Goal: Task Accomplishment & Management: Manage account settings

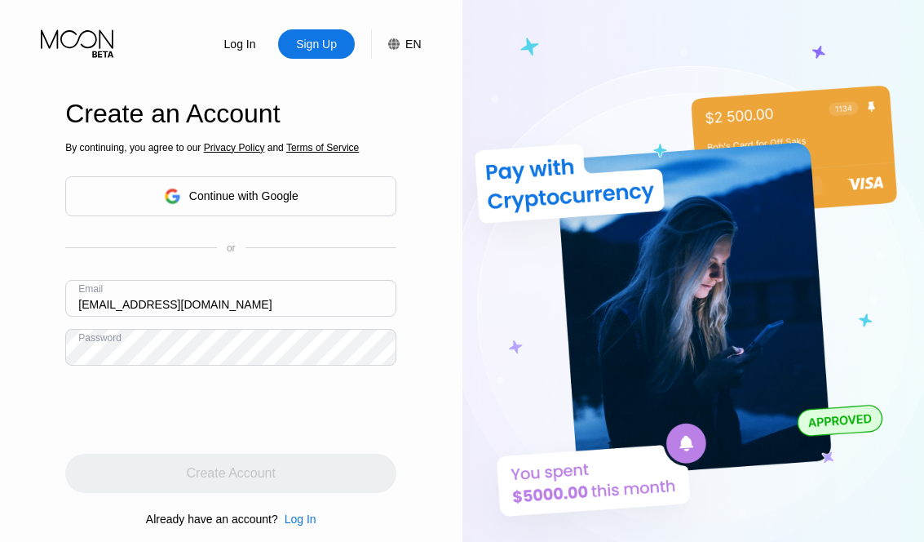
click at [306, 469] on div "Create Account" at bounding box center [230, 472] width 331 height 39
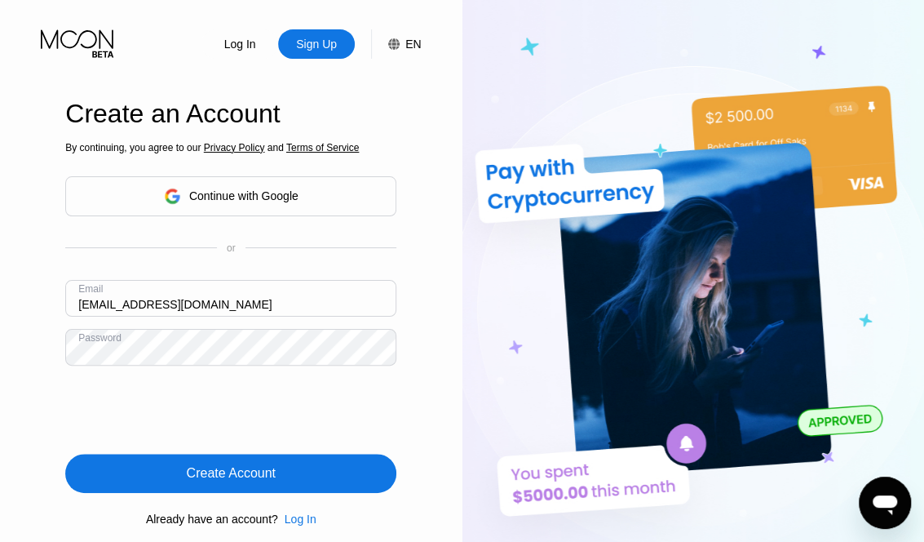
click at [293, 477] on div "Create Account" at bounding box center [230, 472] width 331 height 39
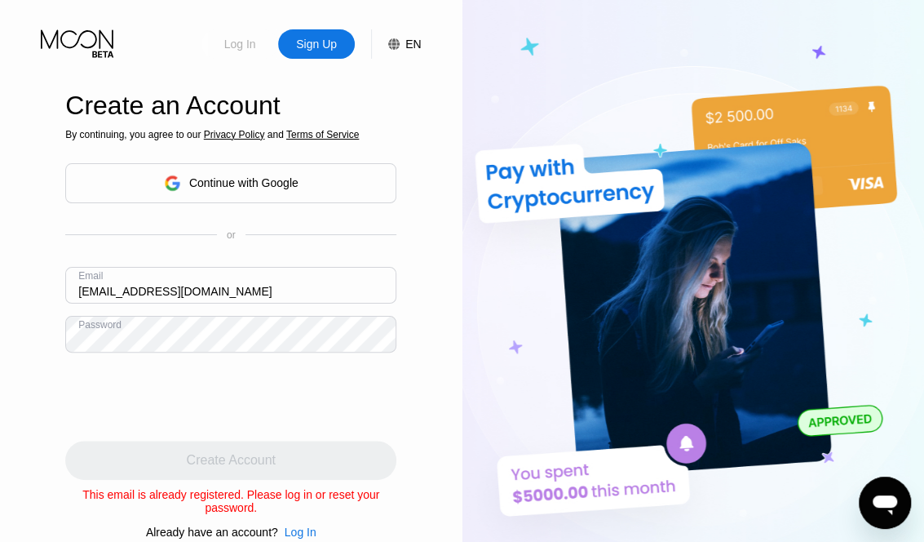
click at [248, 48] on div "Log In" at bounding box center [240, 44] width 35 height 16
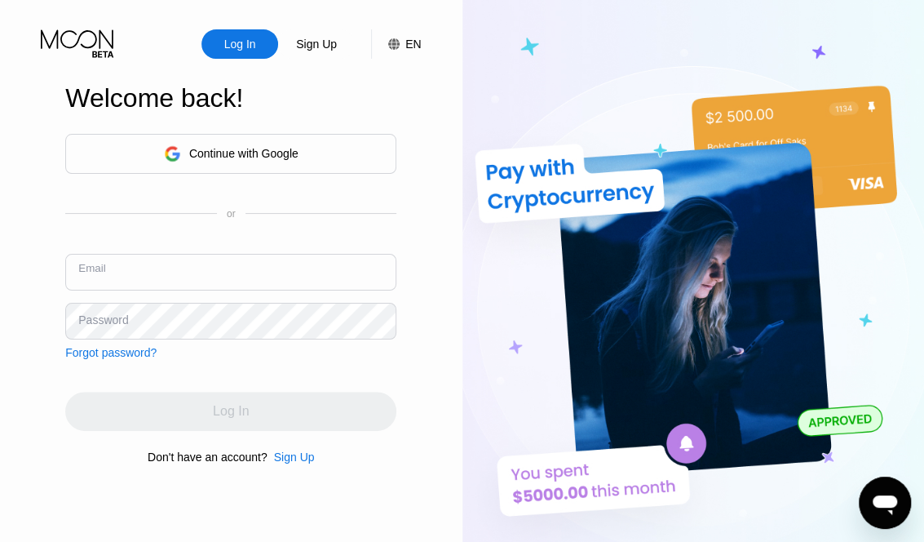
click at [246, 273] on input "text" at bounding box center [230, 272] width 331 height 37
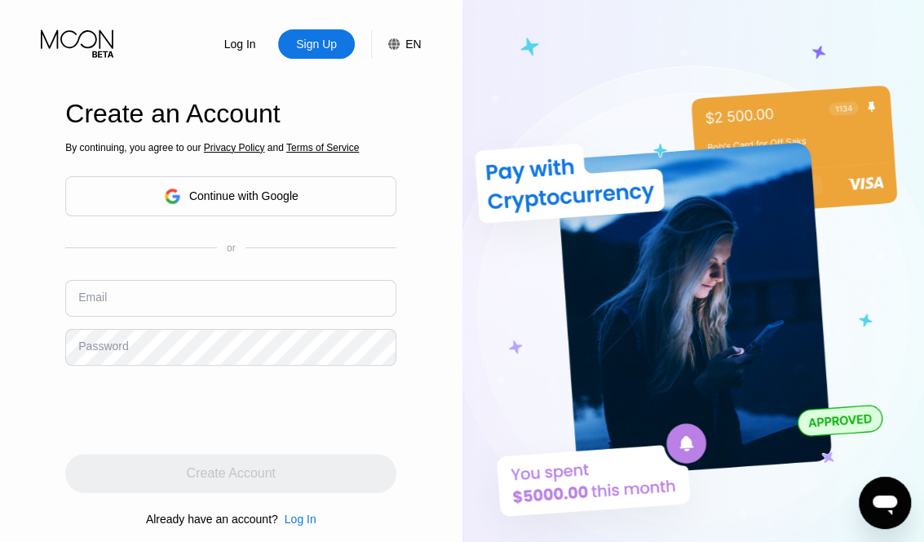
type input "[EMAIL_ADDRESS][DOMAIN_NAME]"
click at [251, 297] on input "[EMAIL_ADDRESS][DOMAIN_NAME]" at bounding box center [230, 298] width 331 height 37
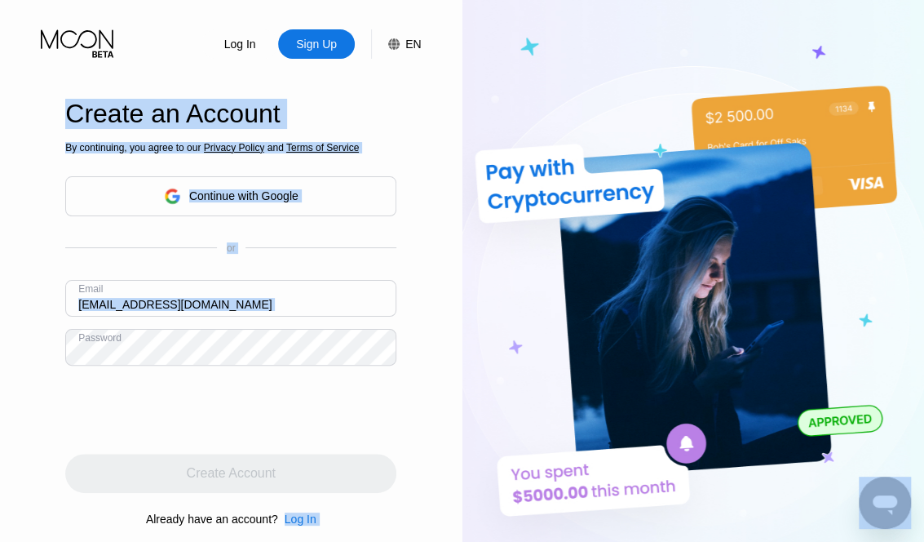
click at [116, 343] on div "Password" at bounding box center [99, 337] width 43 height 11
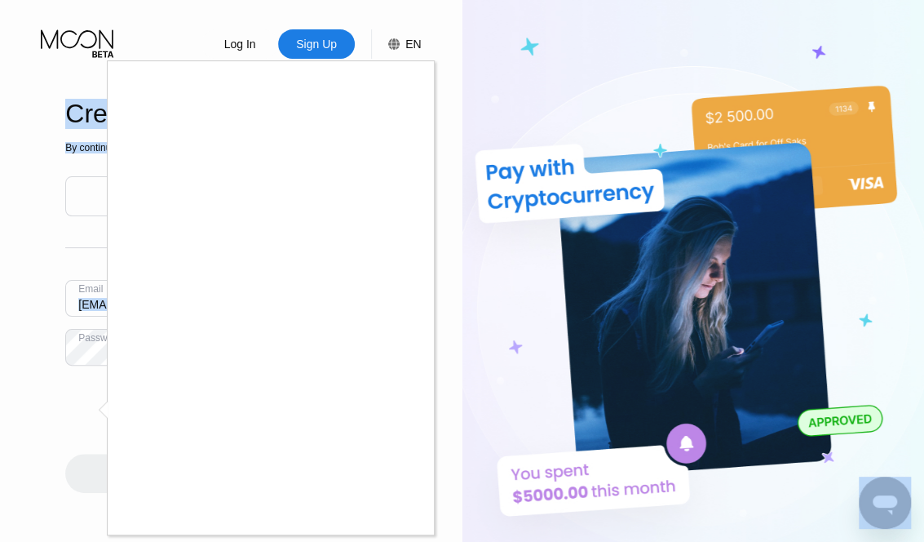
click at [232, 39] on div at bounding box center [462, 271] width 924 height 542
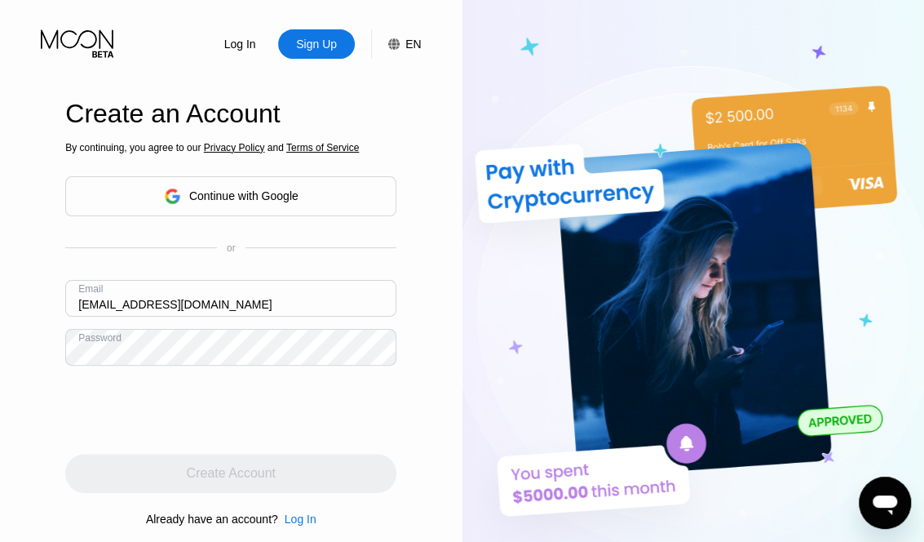
click at [232, 39] on body "Log In Sign Up EN Language Select an item Save Create an Account By continuing,…" at bounding box center [462, 271] width 924 height 542
click at [239, 46] on div "Log In" at bounding box center [240, 44] width 35 height 16
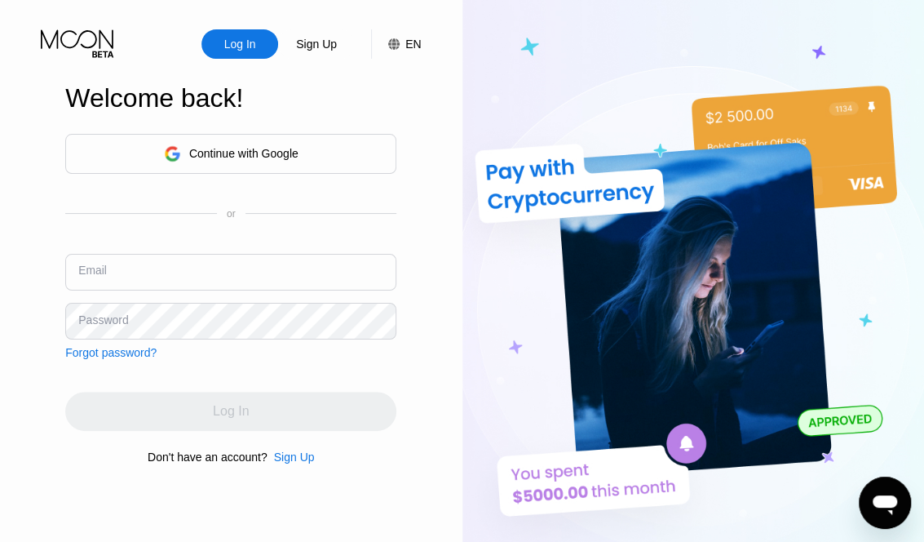
click at [222, 275] on input "text" at bounding box center [230, 272] width 331 height 37
paste input "[EMAIL_ADDRESS][DOMAIN_NAME]"
type input "[EMAIL_ADDRESS][DOMAIN_NAME]"
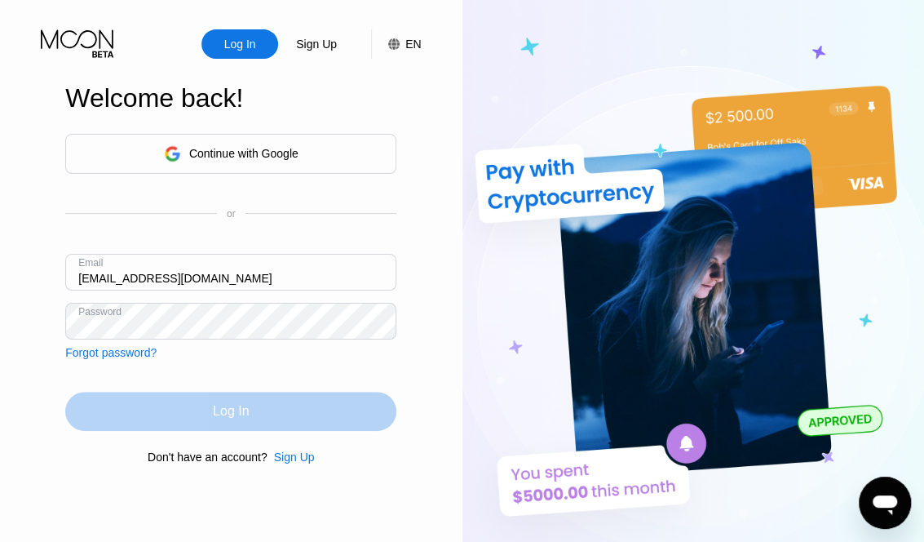
click at [240, 414] on div "Log In" at bounding box center [231, 411] width 36 height 16
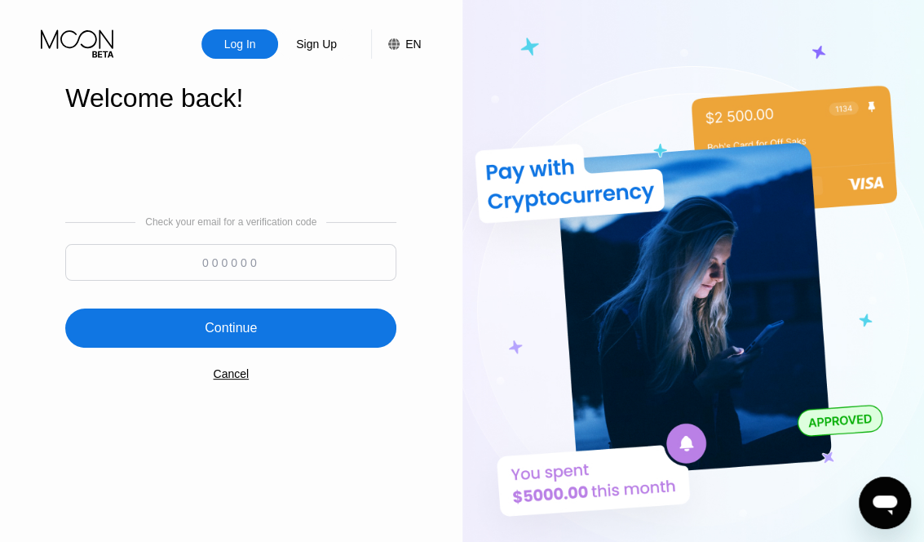
click at [315, 264] on input at bounding box center [230, 262] width 331 height 37
paste input "312113"
type input "312113"
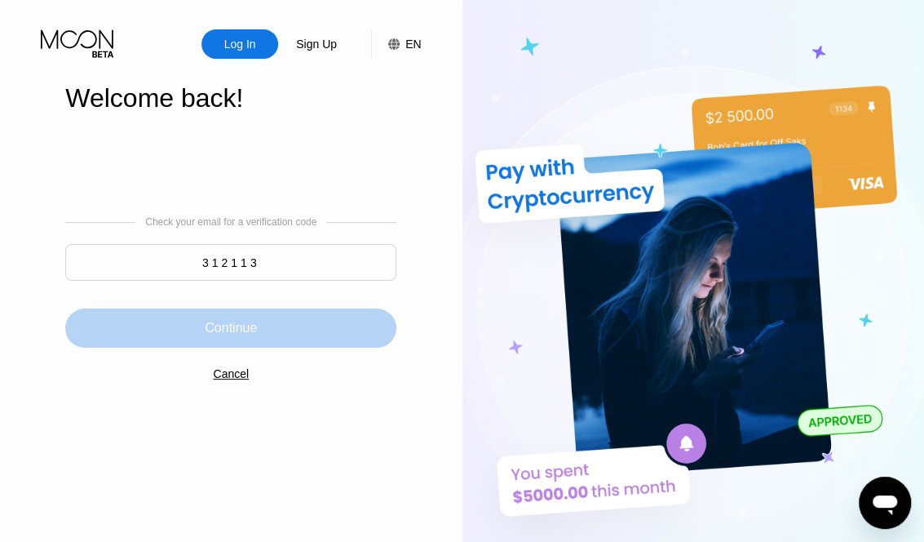
click at [295, 340] on div "Continue" at bounding box center [230, 327] width 331 height 39
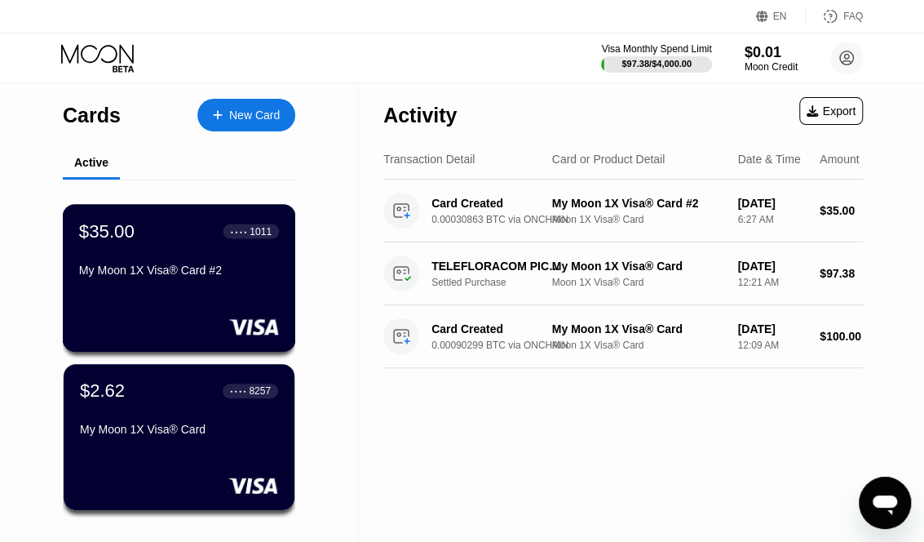
click at [175, 276] on div "My Moon 1X Visa® Card #2" at bounding box center [179, 269] width 200 height 13
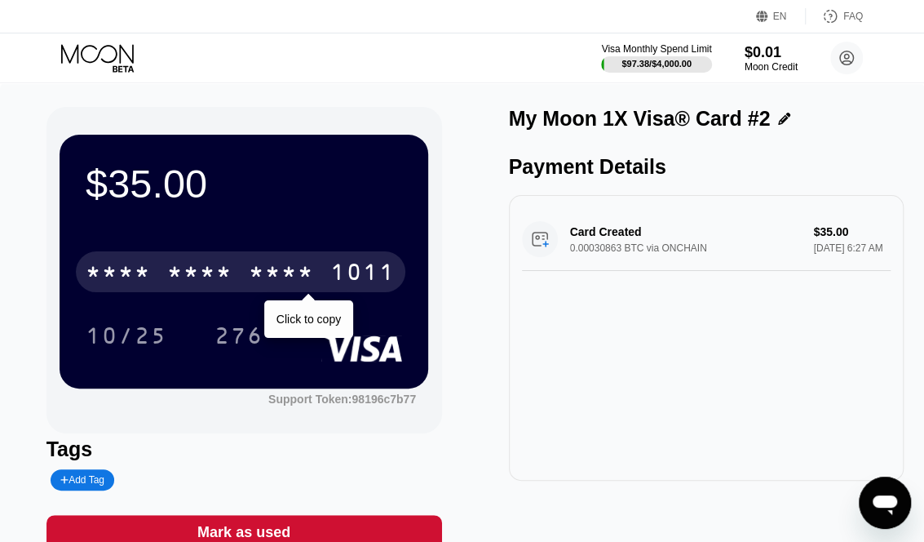
click at [296, 257] on div "* * * * * * * * * * * * 1011" at bounding box center [240, 271] width 329 height 41
